Goal: Information Seeking & Learning: Learn about a topic

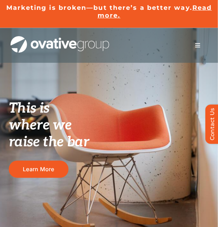
click at [201, 43] on button "Toggle Navigation" at bounding box center [197, 45] width 20 height 14
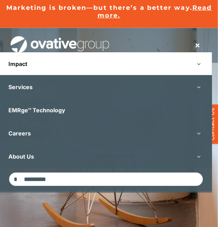
click at [126, 63] on link "Impact" at bounding box center [106, 63] width 212 height 23
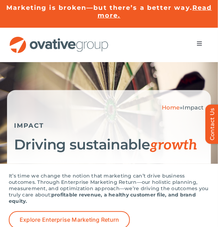
click at [197, 48] on button "Toggle Navigation" at bounding box center [199, 43] width 20 height 14
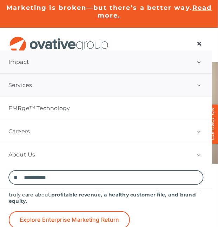
click at [74, 89] on link "Services" at bounding box center [106, 85] width 212 height 23
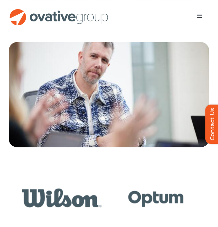
scroll to position [1357, 0]
